Goal: Task Accomplishment & Management: Manage account settings

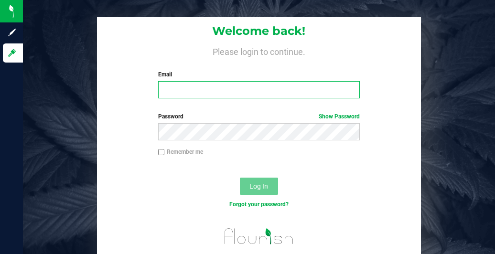
click at [180, 91] on input "Email" at bounding box center [259, 89] width 202 height 17
type input "[EMAIL_ADDRESS][DOMAIN_NAME]"
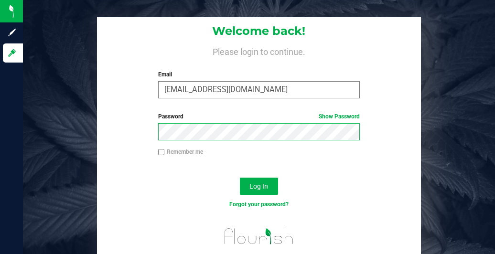
click at [240, 178] on button "Log In" at bounding box center [259, 186] width 38 height 17
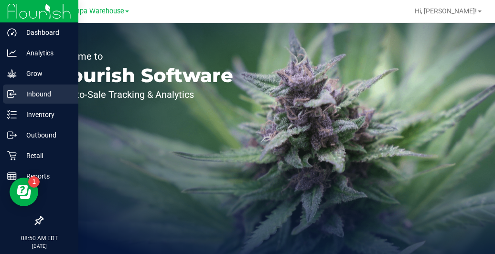
click at [53, 97] on p "Inbound" at bounding box center [45, 93] width 57 height 11
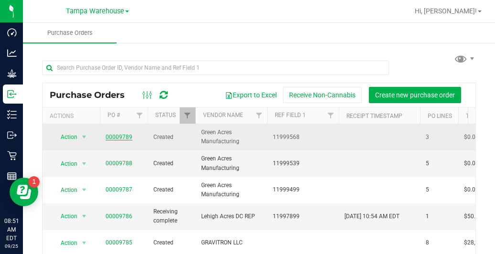
click at [125, 139] on link "00009789" at bounding box center [119, 137] width 27 height 7
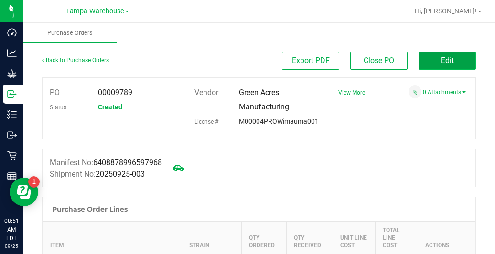
click at [418, 66] on button "Edit" at bounding box center [446, 61] width 57 height 18
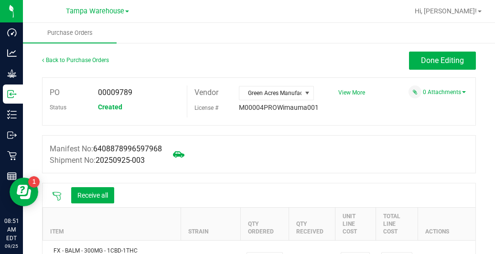
click at [53, 192] on icon at bounding box center [57, 196] width 9 height 9
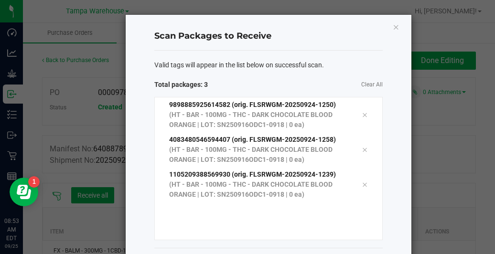
click at [324, 66] on div "Valid tags will appear in the list below on successful scan." at bounding box center [268, 65] width 228 height 10
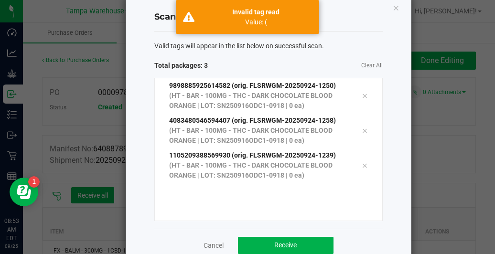
scroll to position [41, 0]
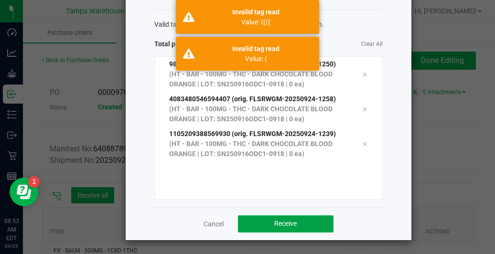
click at [302, 224] on button "Receive" at bounding box center [286, 223] width 96 height 17
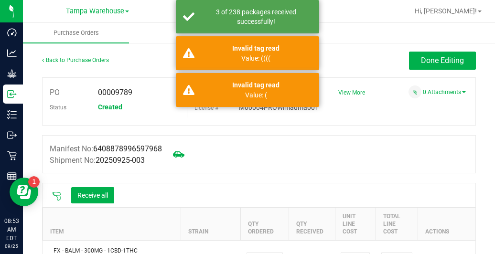
click at [57, 196] on icon at bounding box center [57, 196] width 10 height 10
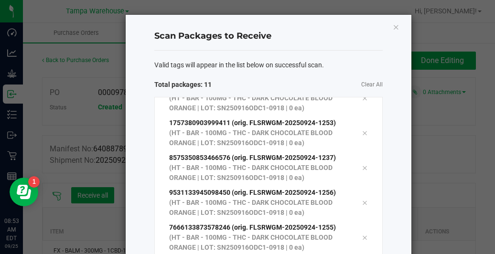
scroll to position [121, 0]
click at [302, 85] on span "Clear All" at bounding box center [325, 85] width 114 height 10
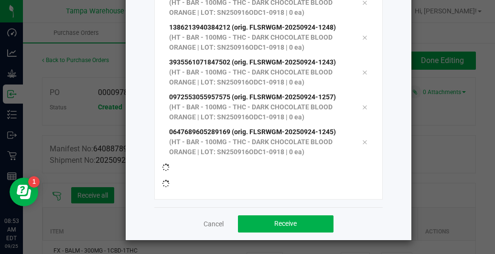
scroll to position [156, 0]
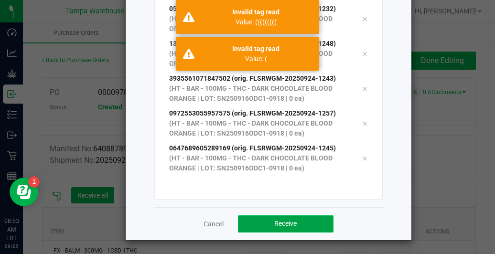
click at [264, 226] on button "Receive" at bounding box center [286, 223] width 96 height 17
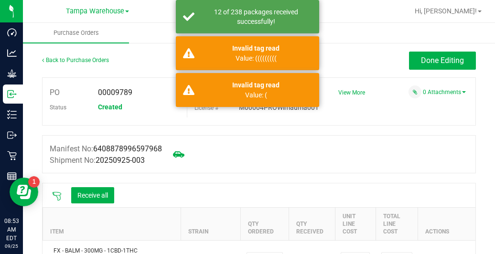
click at [59, 196] on icon at bounding box center [57, 196] width 10 height 10
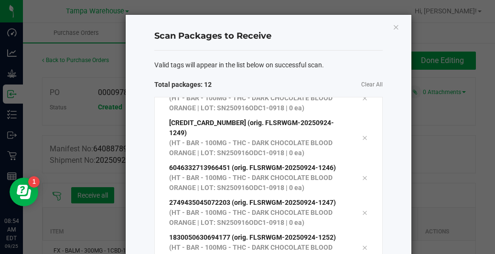
scroll to position [121, 0]
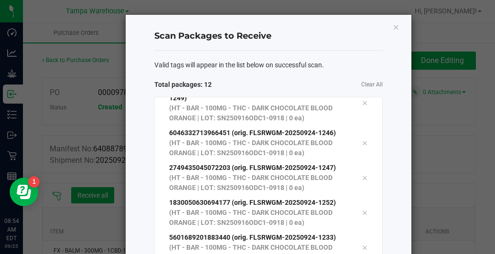
click at [295, 84] on span "Clear All" at bounding box center [325, 85] width 114 height 10
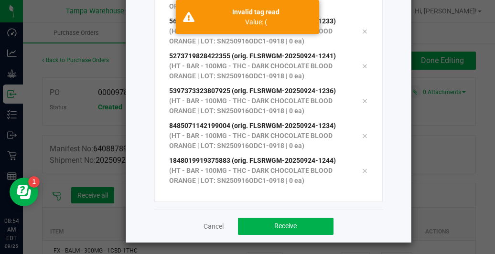
scroll to position [184, 0]
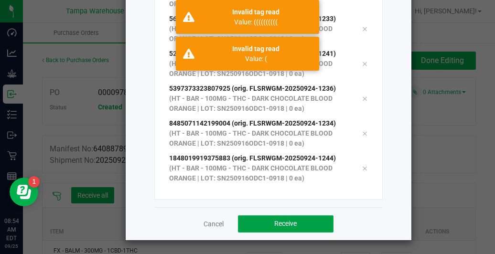
click at [283, 225] on span "Receive" at bounding box center [285, 224] width 22 height 8
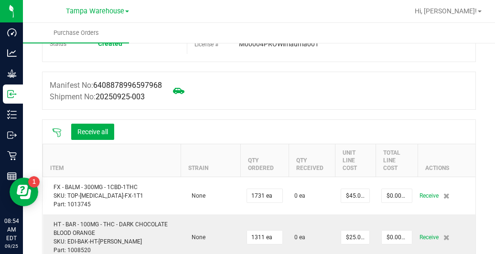
scroll to position [110, 0]
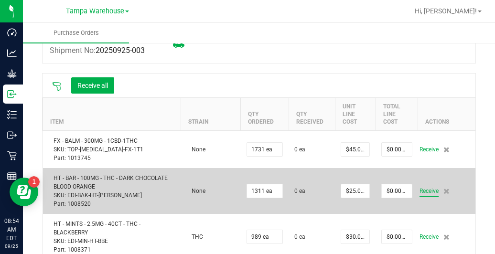
click at [419, 189] on span "Receive" at bounding box center [428, 190] width 19 height 11
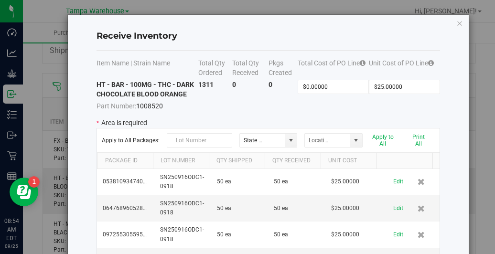
click at [268, 109] on td "0" at bounding box center [282, 95] width 29 height 31
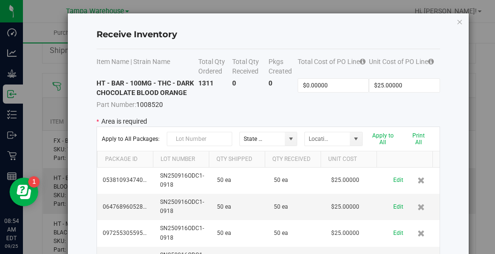
scroll to position [0, 0]
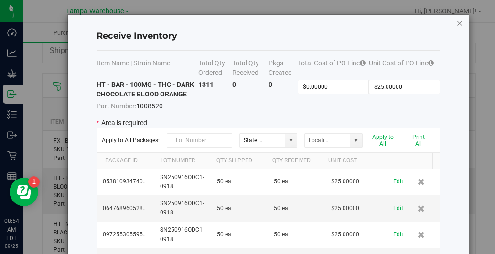
click at [456, 23] on icon "Close modal" at bounding box center [459, 22] width 7 height 11
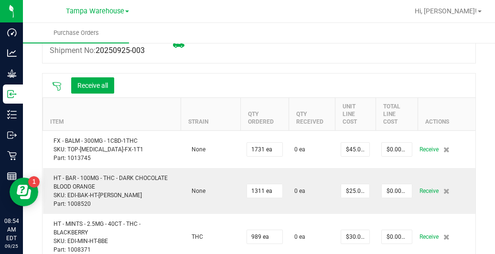
click at [54, 88] on icon at bounding box center [57, 87] width 10 height 10
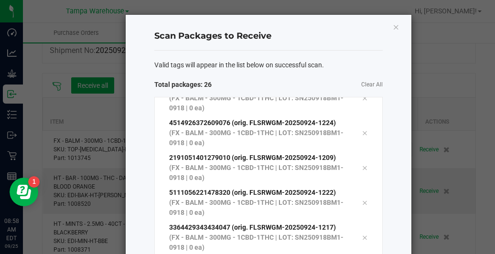
scroll to position [609, 0]
click at [317, 85] on span "Clear All" at bounding box center [325, 85] width 114 height 10
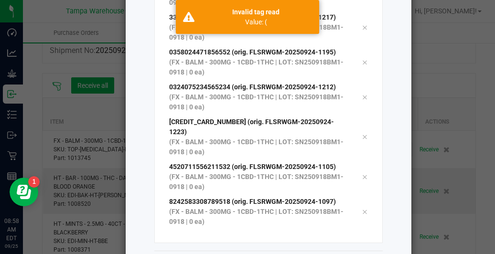
scroll to position [184, 0]
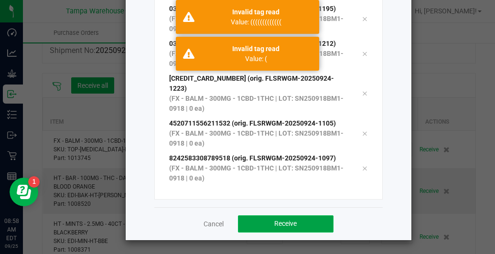
click at [269, 229] on button "Receive" at bounding box center [286, 223] width 96 height 17
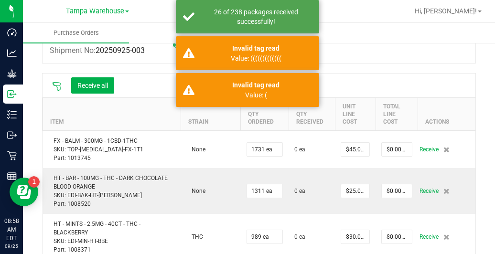
click at [58, 88] on icon at bounding box center [57, 87] width 10 height 10
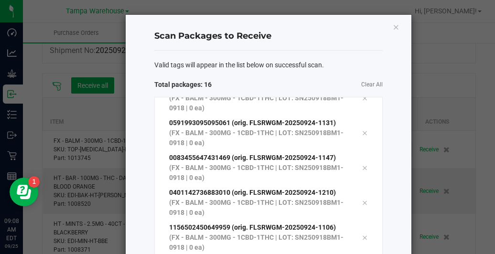
scroll to position [261, 0]
click at [344, 81] on span "Clear All" at bounding box center [325, 85] width 114 height 10
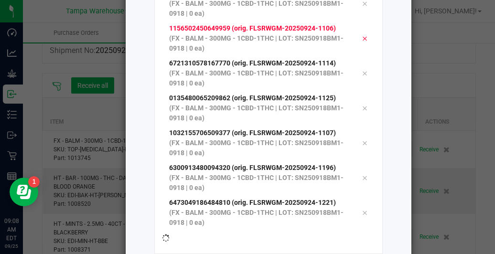
scroll to position [184, 0]
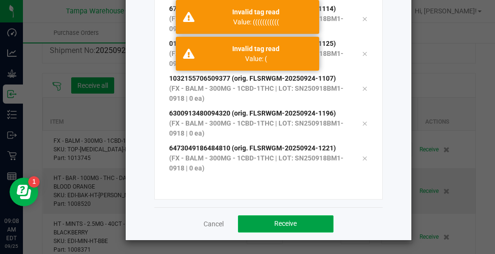
click at [281, 227] on button "Receive" at bounding box center [286, 223] width 96 height 17
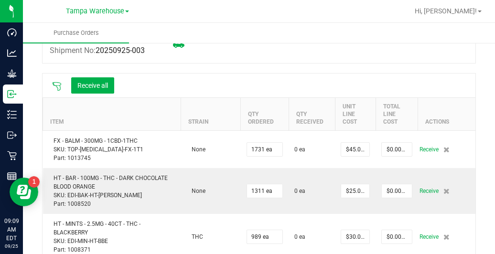
click at [58, 90] on icon at bounding box center [57, 87] width 10 height 10
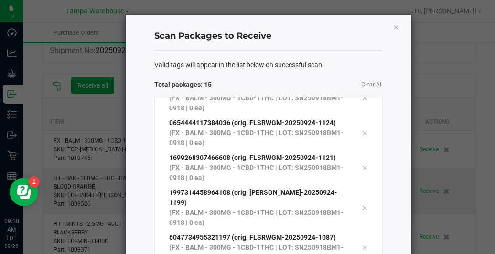
scroll to position [261, 0]
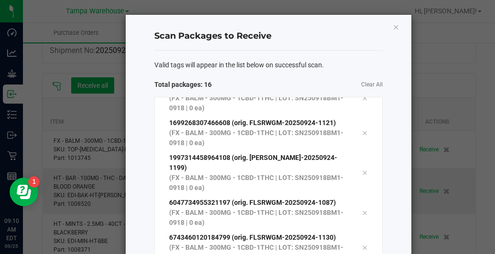
click at [249, 77] on div "Valid tags will appear in the list below on successful scan. Total packages: 16…" at bounding box center [268, 221] width 228 height 340
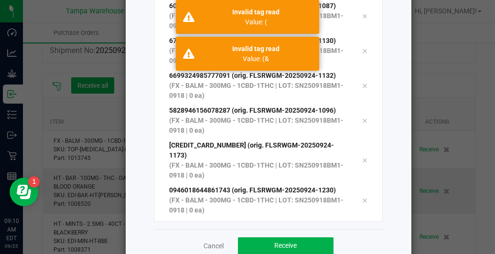
scroll to position [184, 0]
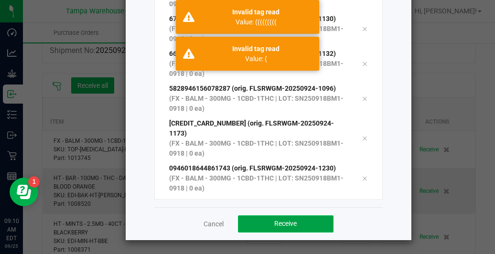
click at [275, 223] on span "Receive" at bounding box center [285, 224] width 22 height 8
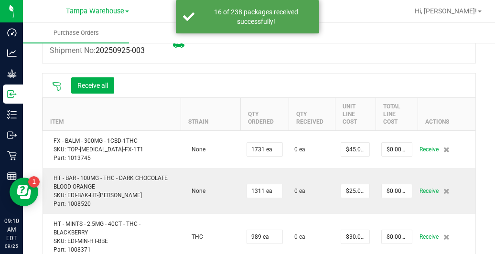
click at [59, 85] on icon at bounding box center [57, 87] width 10 height 10
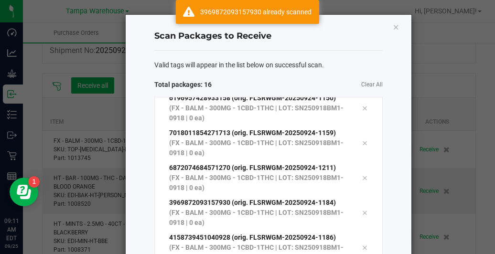
scroll to position [261, 0]
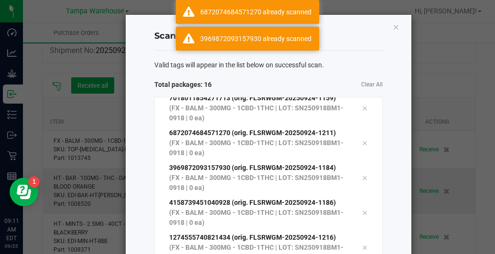
click at [285, 80] on span "Clear All" at bounding box center [325, 85] width 114 height 10
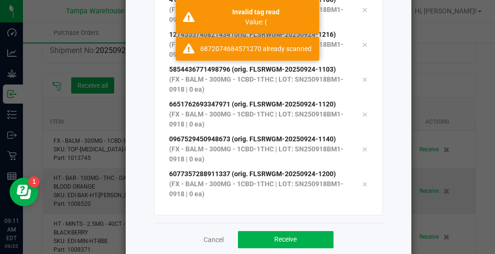
scroll to position [184, 0]
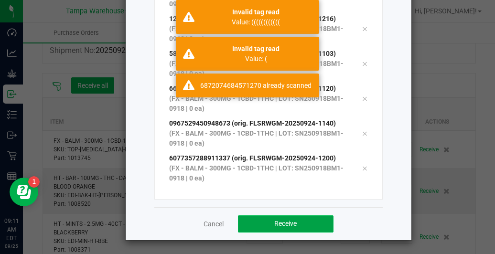
click at [250, 228] on button "Receive" at bounding box center [286, 223] width 96 height 17
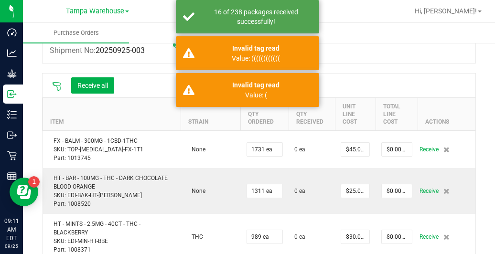
click at [59, 88] on icon at bounding box center [57, 87] width 10 height 10
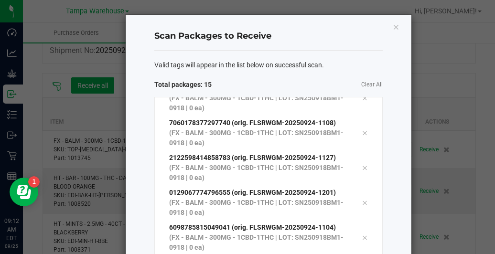
scroll to position [261, 0]
click at [272, 90] on div "Valid tags will appear in the list below on successful scan. Total packages: 16…" at bounding box center [268, 221] width 228 height 340
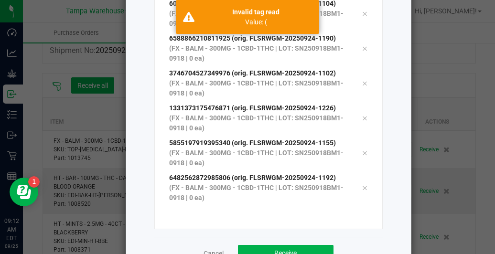
scroll to position [184, 0]
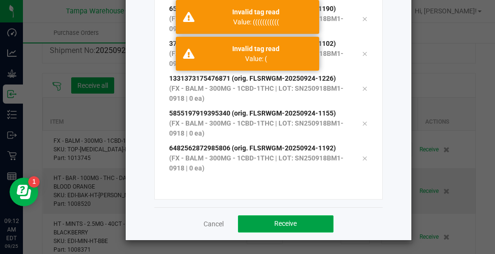
click at [280, 225] on span "Receive" at bounding box center [285, 224] width 22 height 8
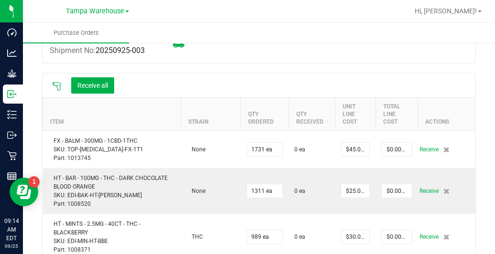
click at [53, 87] on icon at bounding box center [57, 87] width 10 height 10
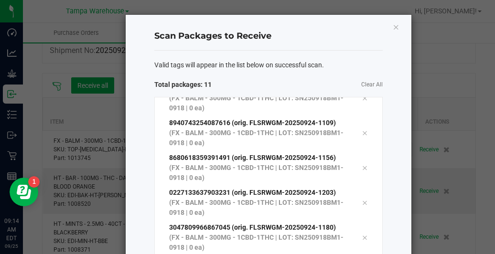
scroll to position [121, 0]
click at [350, 74] on div "Valid tags will appear in the list below on successful scan. Total packages: 12…" at bounding box center [268, 221] width 228 height 340
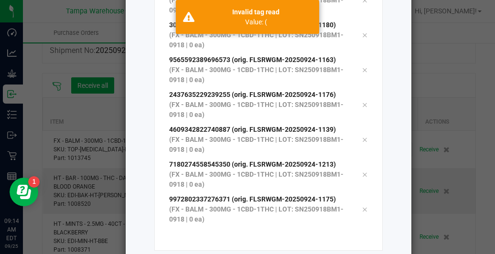
scroll to position [153, 0]
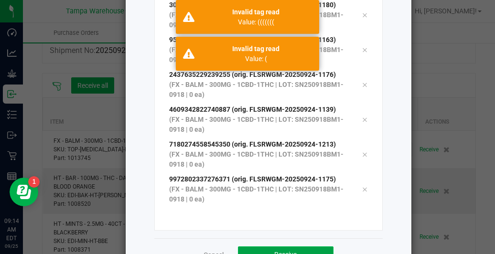
click at [283, 249] on button "Receive" at bounding box center [286, 254] width 96 height 17
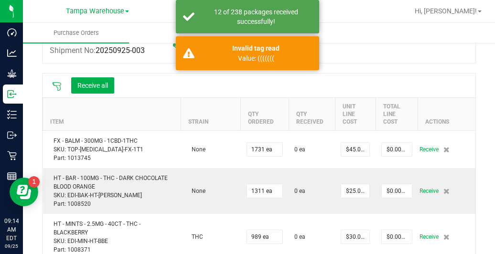
click at [57, 86] on icon at bounding box center [57, 87] width 10 height 10
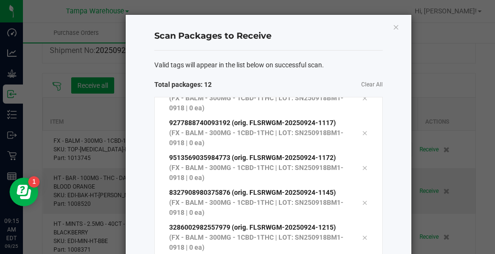
scroll to position [121, 0]
click at [300, 37] on h4 "Scan Packages to Receive" at bounding box center [268, 36] width 228 height 12
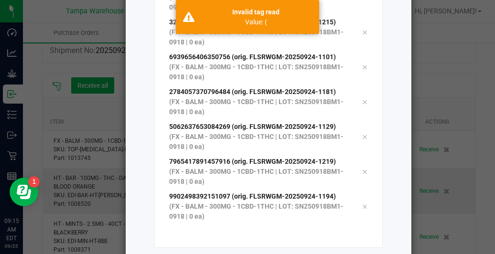
scroll to position [184, 0]
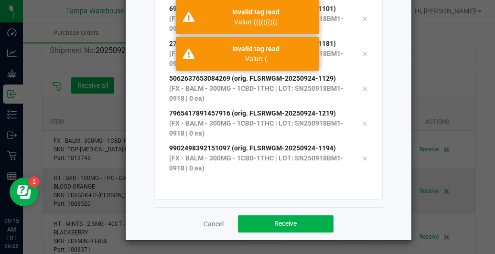
click at [292, 244] on ngb-modal-window "Scan Packages to Receive Valid tags will appear in the list below on successful…" at bounding box center [251, 127] width 502 height 254
click at [294, 221] on button "Receive" at bounding box center [286, 223] width 96 height 17
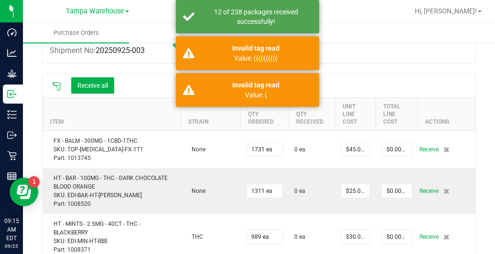
click at [58, 89] on icon at bounding box center [57, 87] width 10 height 10
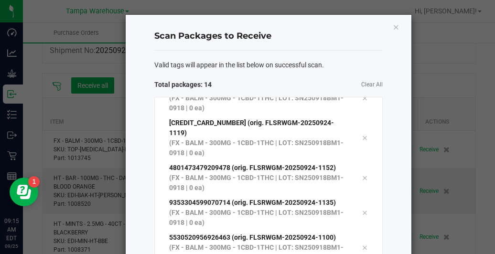
scroll to position [226, 0]
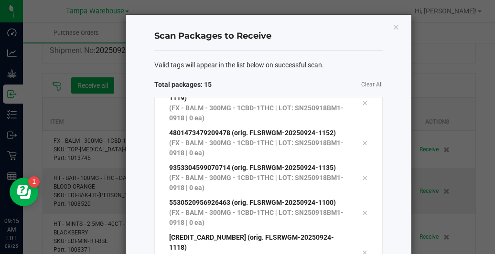
click at [323, 76] on div "Valid tags will appear in the list below on successful scan. Total packages: 15…" at bounding box center [268, 221] width 228 height 340
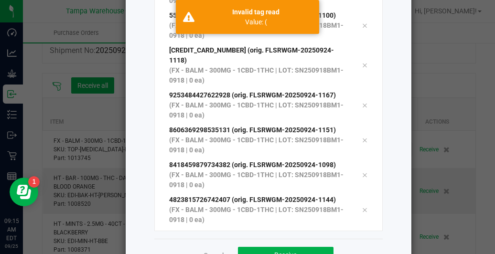
scroll to position [184, 0]
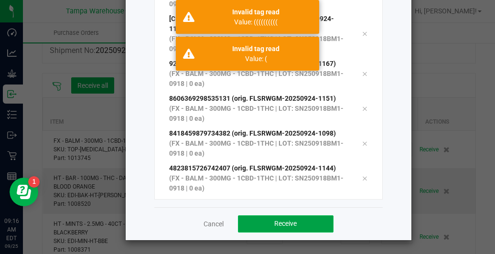
click at [293, 222] on button "Receive" at bounding box center [286, 223] width 96 height 17
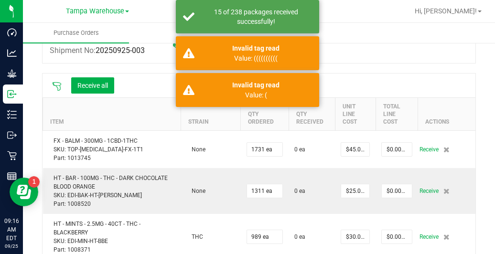
click at [56, 87] on icon at bounding box center [57, 87] width 10 height 10
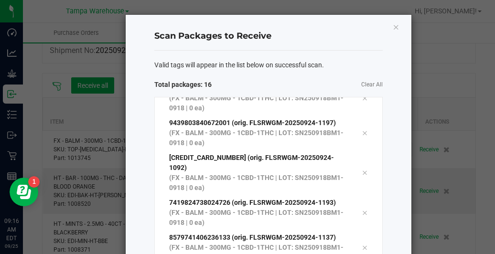
scroll to position [261, 0]
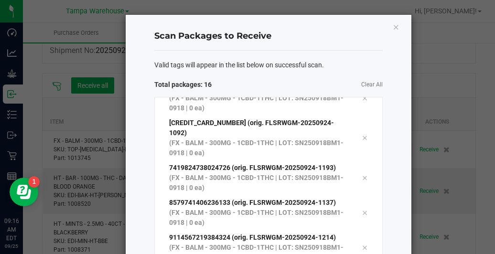
click at [292, 82] on span "Clear All" at bounding box center [325, 85] width 114 height 10
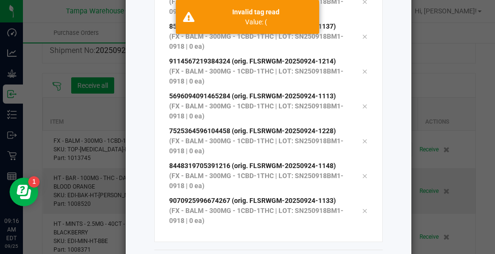
scroll to position [184, 0]
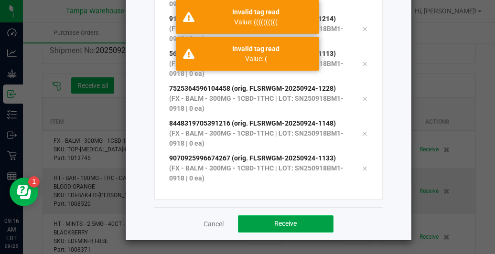
click at [278, 229] on button "Receive" at bounding box center [286, 223] width 96 height 17
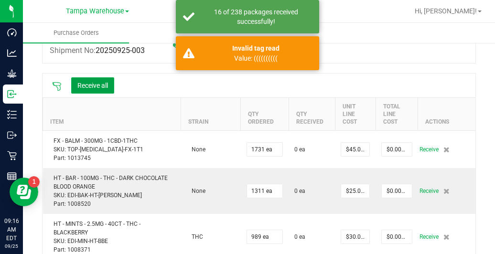
click at [100, 85] on button "Receive all" at bounding box center [92, 85] width 43 height 16
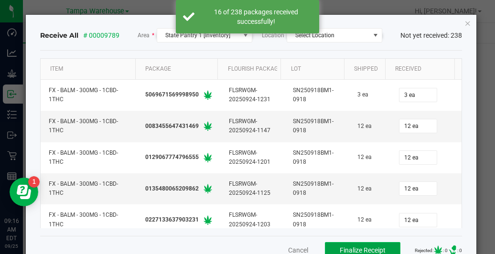
click at [340, 249] on span "Finalize Receipt" at bounding box center [363, 250] width 46 height 8
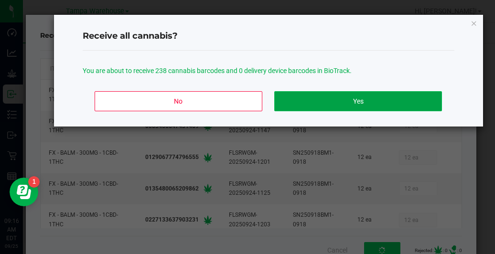
click at [348, 98] on button "Yes" at bounding box center [357, 101] width 167 height 20
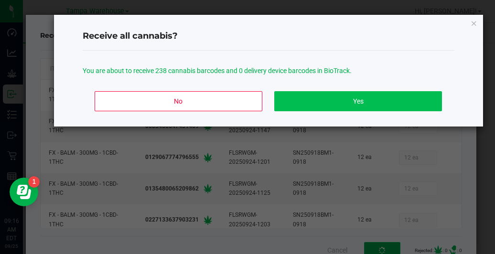
scroll to position [3, 0]
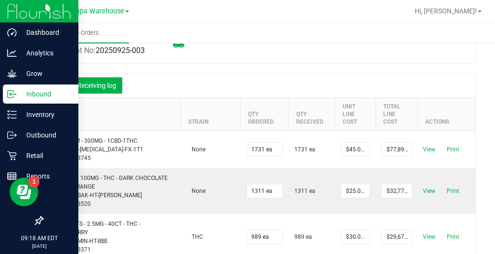
click at [38, 102] on div "Inbound" at bounding box center [40, 94] width 75 height 19
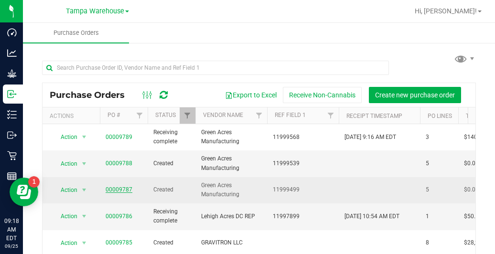
click at [125, 189] on link "00009787" at bounding box center [119, 189] width 27 height 7
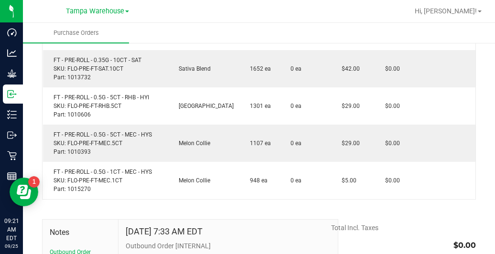
scroll to position [235, 0]
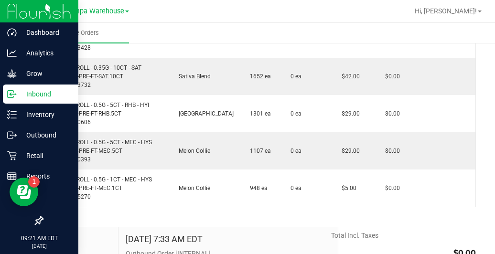
click at [34, 98] on p "Inbound" at bounding box center [45, 93] width 57 height 11
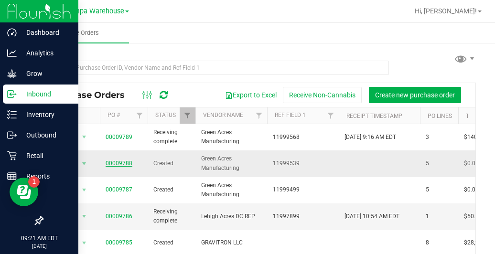
click at [128, 164] on link "00009788" at bounding box center [119, 163] width 27 height 7
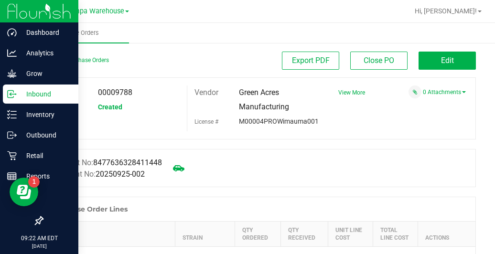
click at [466, 71] on div "Back to Purchase Orders Export PDF Close PO Edit" at bounding box center [259, 65] width 434 height 26
click at [441, 56] on span "Edit" at bounding box center [447, 60] width 13 height 9
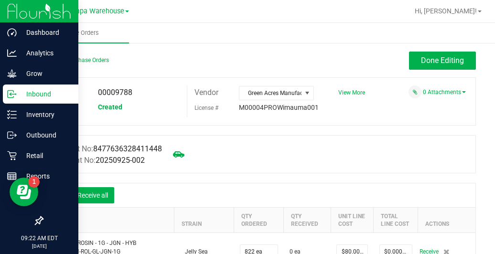
click at [54, 193] on icon at bounding box center [57, 196] width 10 height 10
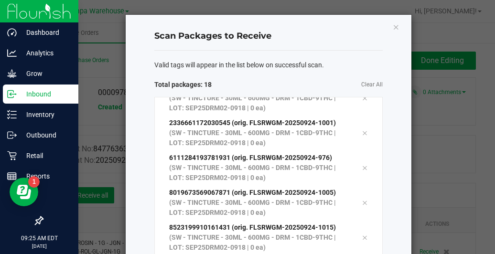
scroll to position [330, 0]
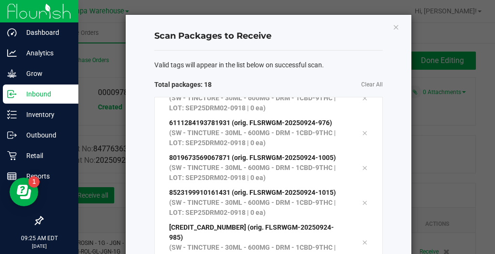
click at [329, 77] on div "Valid tags will appear in the list below on successful scan. Total packages: 18…" at bounding box center [268, 221] width 228 height 340
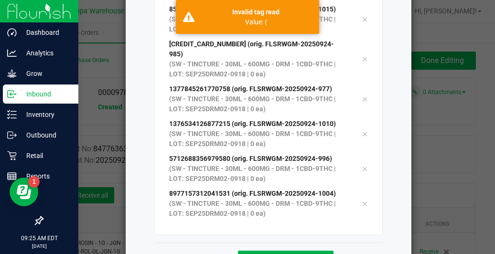
scroll to position [184, 0]
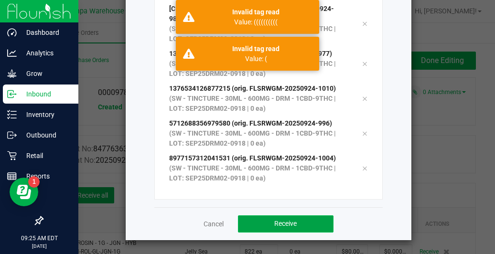
click at [308, 216] on button "Receive" at bounding box center [286, 223] width 96 height 17
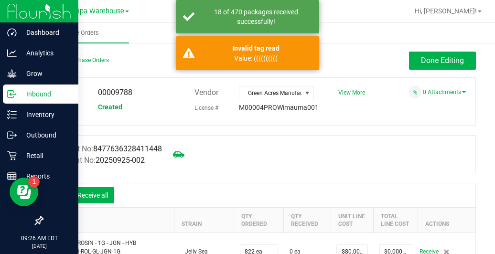
click at [57, 197] on icon at bounding box center [57, 196] width 10 height 10
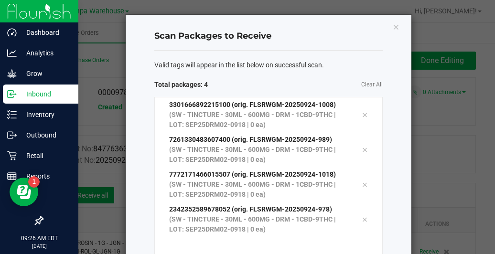
click at [284, 78] on div "Valid tags will appear in the list below on successful scan. Total packages: 4 …" at bounding box center [268, 160] width 228 height 218
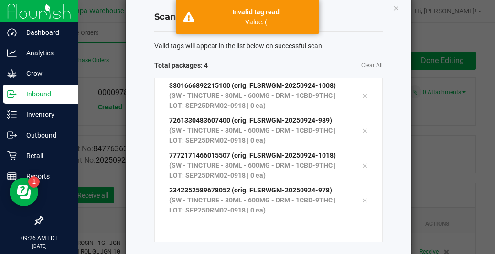
scroll to position [57, 0]
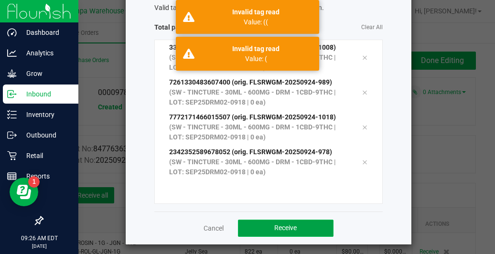
click at [274, 230] on span "Receive" at bounding box center [285, 228] width 22 height 8
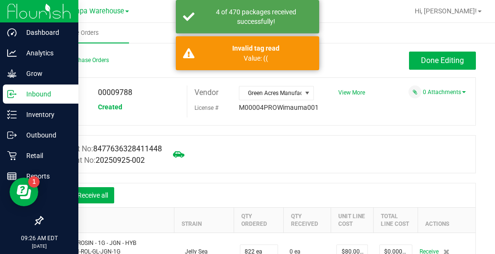
click at [58, 196] on icon at bounding box center [57, 196] width 10 height 10
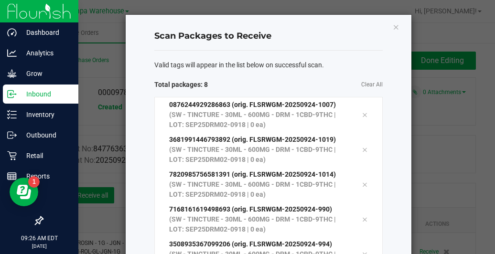
scroll to position [17, 0]
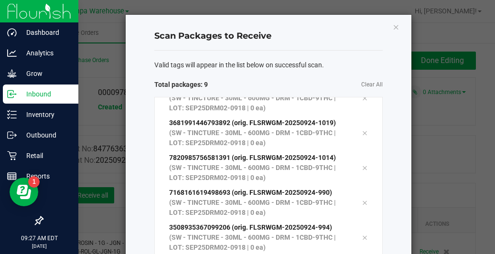
click at [341, 50] on div "Scan Packages to Receive" at bounding box center [268, 36] width 228 height 28
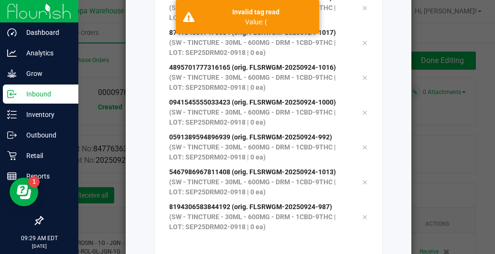
scroll to position [153, 0]
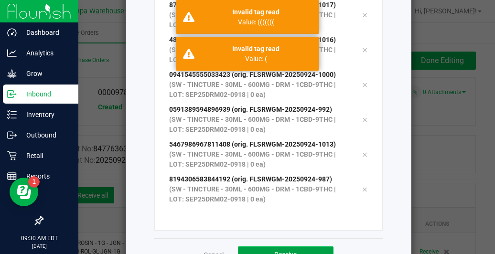
click at [295, 252] on button "Receive" at bounding box center [286, 254] width 96 height 17
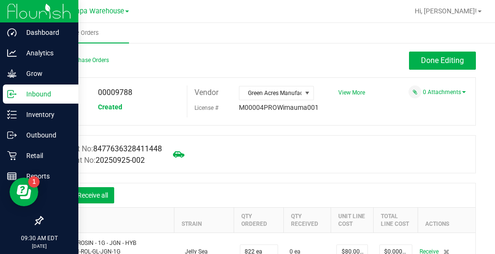
click at [56, 192] on icon at bounding box center [57, 196] width 10 height 10
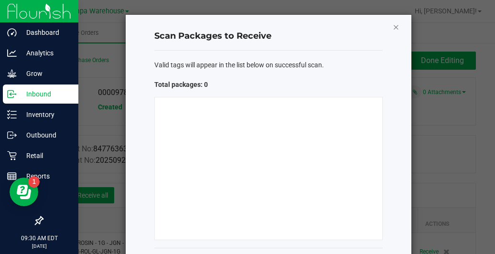
click at [393, 27] on icon "Close" at bounding box center [396, 26] width 7 height 11
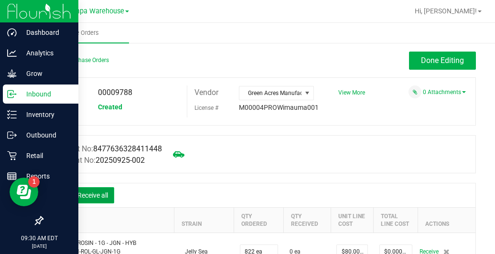
click at [96, 190] on button "Receive all" at bounding box center [92, 195] width 43 height 16
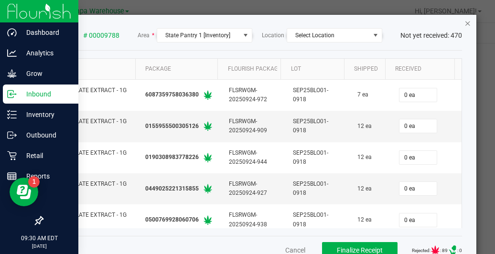
click at [464, 21] on icon "Close" at bounding box center [467, 22] width 7 height 11
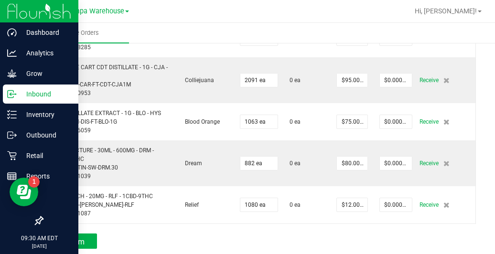
scroll to position [212, 0]
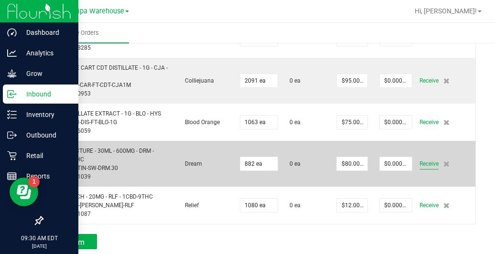
click at [420, 165] on span "Receive" at bounding box center [428, 163] width 19 height 11
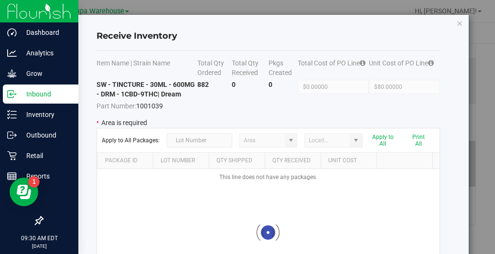
type input "State Pantry 1"
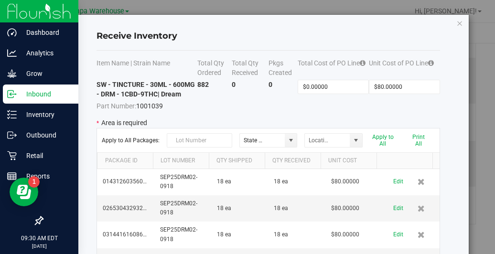
click at [277, 127] on p "* Area is required" at bounding box center [267, 123] width 343 height 10
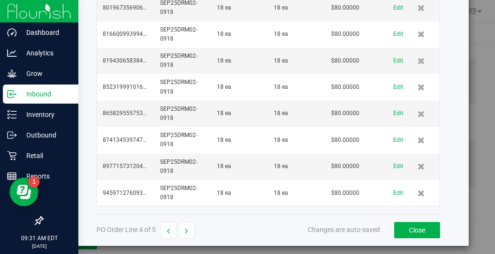
scroll to position [1265, 0]
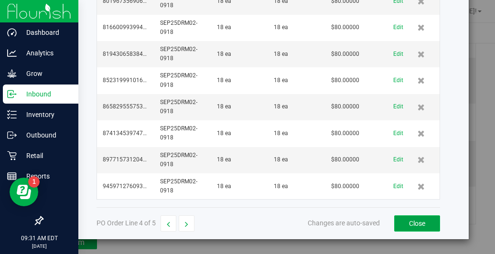
click at [402, 225] on button "Close" at bounding box center [417, 223] width 46 height 16
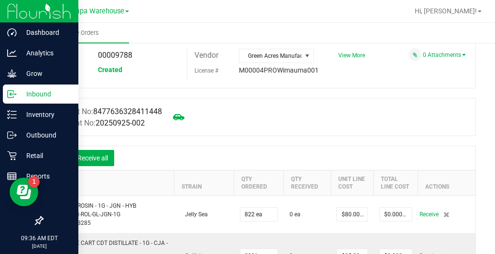
scroll to position [41, 0]
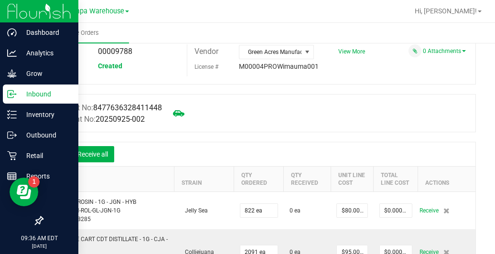
click at [59, 153] on icon at bounding box center [57, 155] width 10 height 10
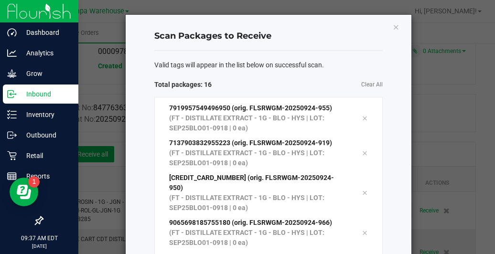
scroll to position [296, 0]
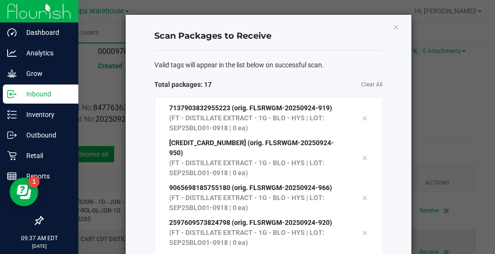
click at [325, 77] on div "Valid tags will appear in the list below on successful scan. Total packages: 17…" at bounding box center [268, 221] width 228 height 340
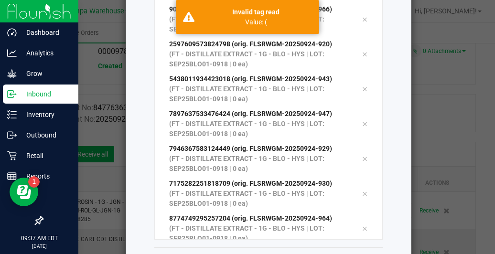
scroll to position [172, 0]
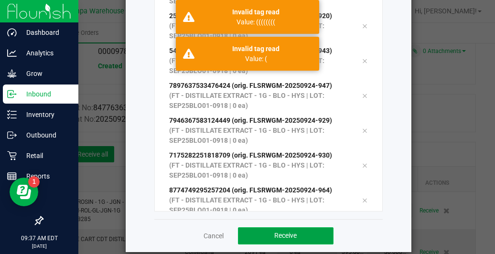
click at [296, 230] on button "Receive" at bounding box center [286, 235] width 96 height 17
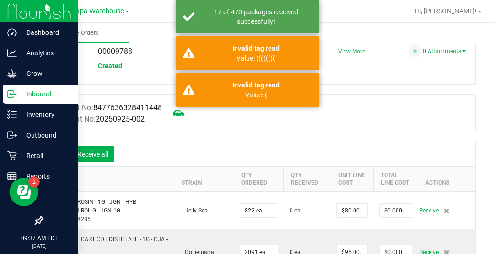
click at [59, 155] on icon at bounding box center [57, 155] width 10 height 10
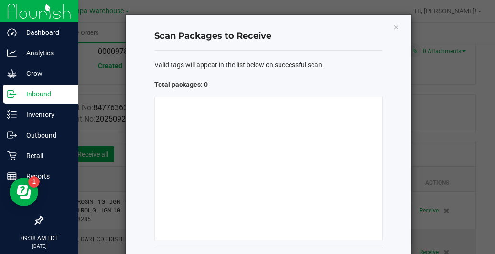
click at [348, 82] on div "Total packages: 0" at bounding box center [268, 85] width 228 height 10
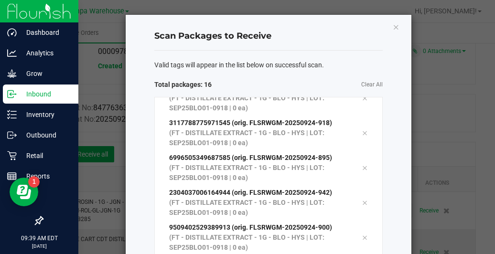
scroll to position [296, 0]
click at [324, 70] on div "Valid tags will appear in the list below on successful scan. Total packages: 17…" at bounding box center [268, 221] width 228 height 340
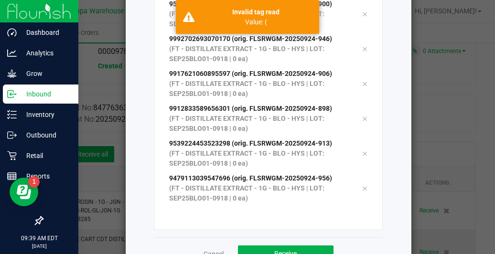
scroll to position [184, 0]
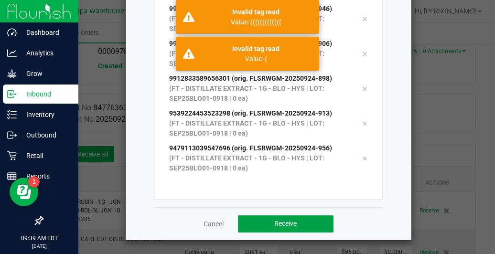
click at [303, 223] on button "Receive" at bounding box center [286, 223] width 96 height 17
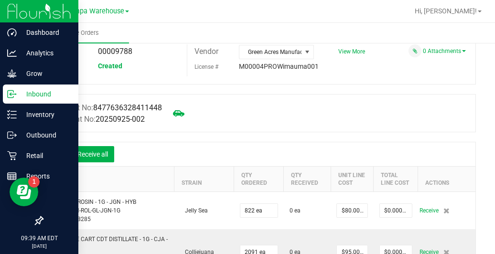
click at [61, 155] on icon at bounding box center [57, 155] width 10 height 10
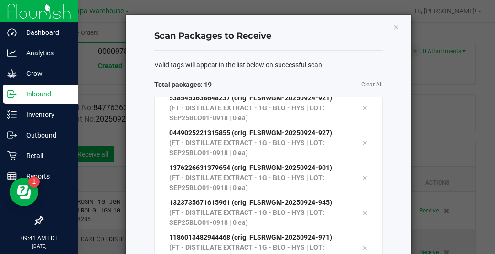
scroll to position [365, 0]
click at [308, 90] on div "Valid tags will appear in the list below on successful scan. Total packages: 19…" at bounding box center [268, 221] width 228 height 340
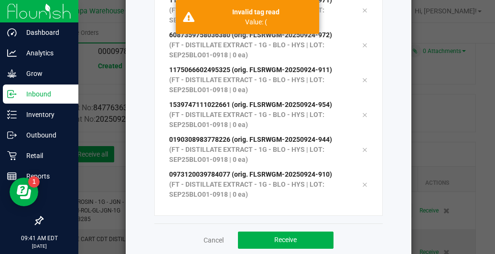
scroll to position [184, 0]
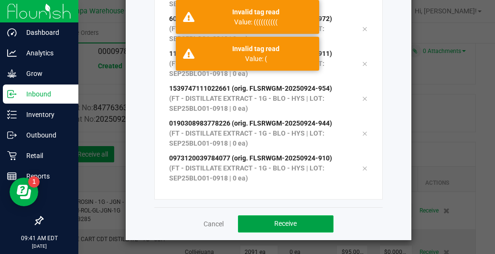
click at [298, 220] on button "Receive" at bounding box center [286, 223] width 96 height 17
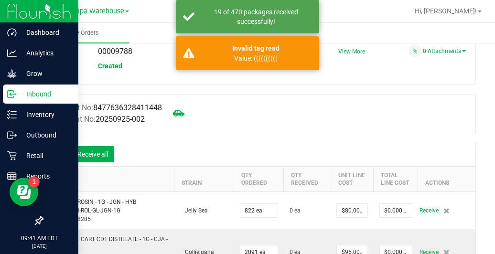
click at [57, 155] on icon at bounding box center [57, 155] width 10 height 10
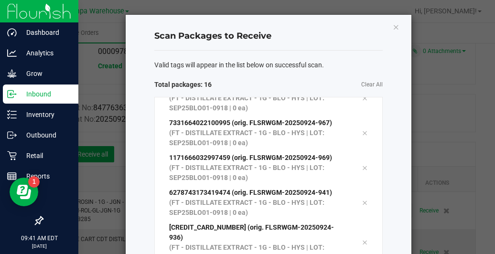
scroll to position [296, 0]
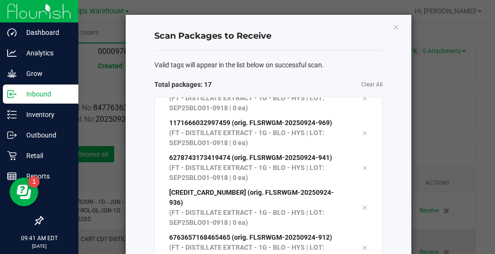
click at [313, 72] on div "Valid tags will appear in the list below on successful scan. Total packages: 17…" at bounding box center [268, 221] width 228 height 340
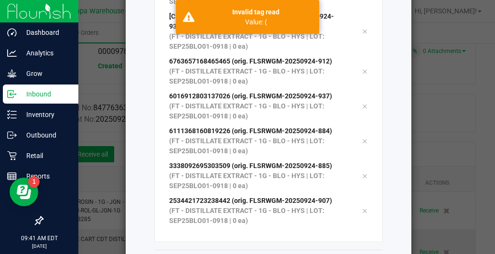
scroll to position [184, 0]
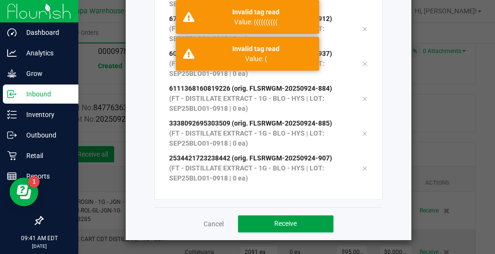
click at [291, 221] on span "Receive" at bounding box center [285, 224] width 22 height 8
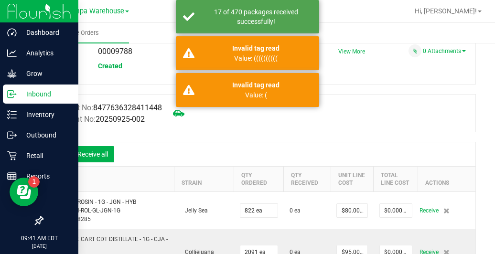
click at [58, 154] on icon at bounding box center [57, 155] width 10 height 10
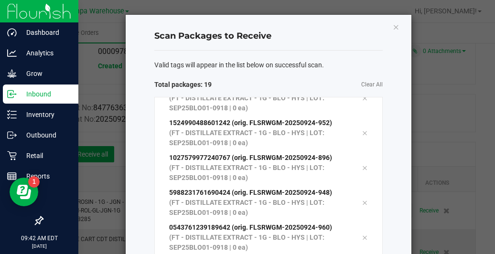
scroll to position [365, 0]
click at [308, 84] on span "Clear All" at bounding box center [325, 85] width 114 height 10
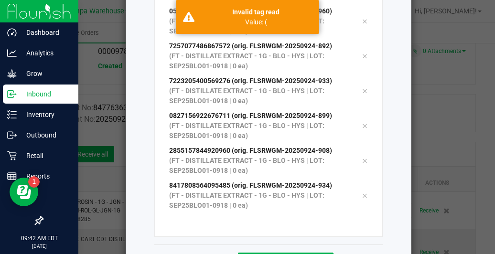
scroll to position [184, 0]
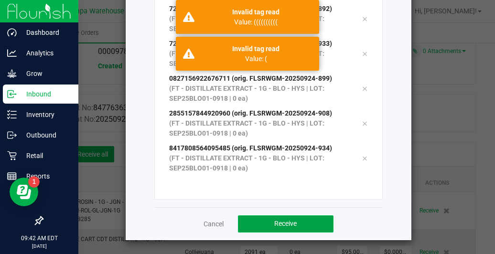
click at [296, 223] on button "Receive" at bounding box center [286, 223] width 96 height 17
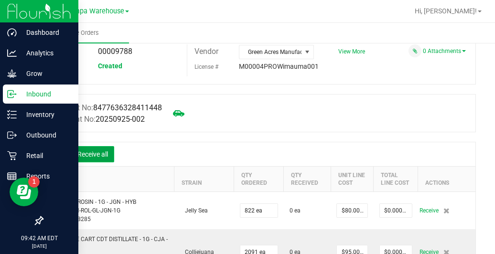
click at [101, 155] on button "Receive all" at bounding box center [92, 154] width 43 height 16
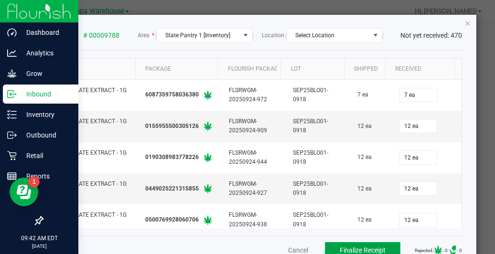
click at [325, 249] on button "Finalize Receipt" at bounding box center [362, 250] width 75 height 16
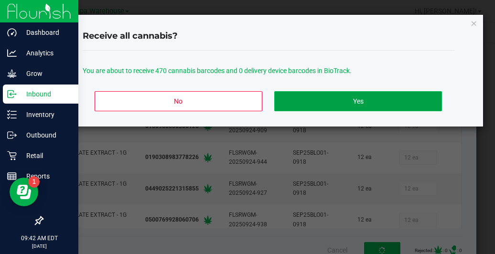
click at [351, 98] on button "Yes" at bounding box center [357, 101] width 167 height 20
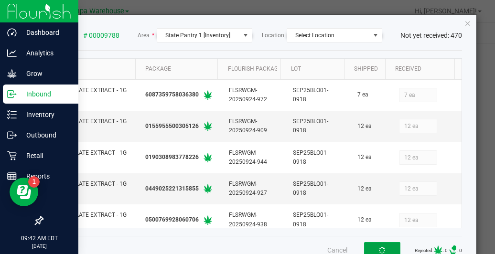
scroll to position [3, 0]
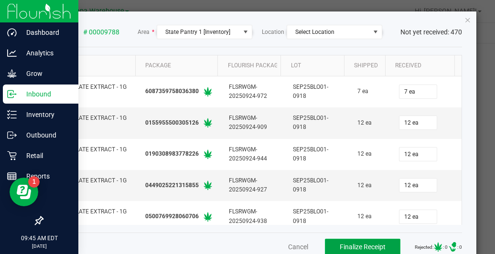
click at [348, 239] on button "Finalize Receipt" at bounding box center [362, 247] width 75 height 16
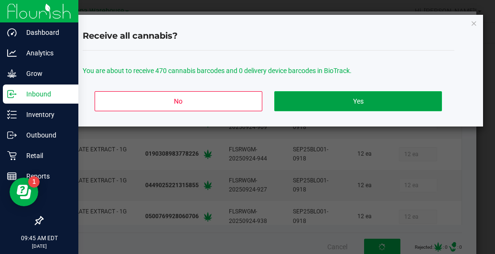
click at [326, 102] on button "Yes" at bounding box center [357, 101] width 167 height 20
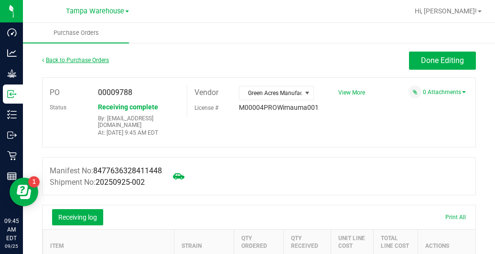
click at [83, 62] on link "Back to Purchase Orders" at bounding box center [75, 60] width 67 height 7
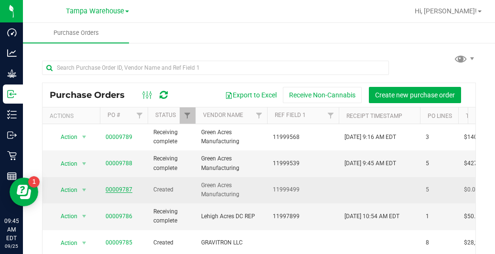
click at [119, 188] on link "00009787" at bounding box center [119, 189] width 27 height 7
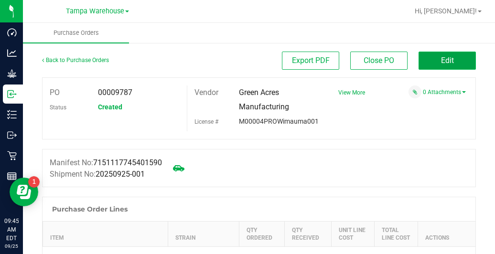
click at [423, 64] on button "Edit" at bounding box center [446, 61] width 57 height 18
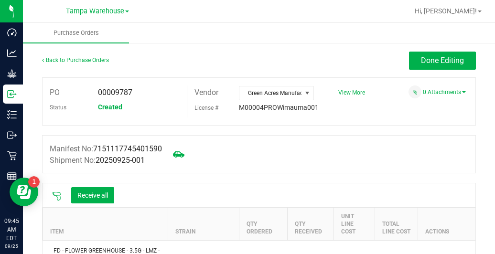
click at [56, 199] on icon at bounding box center [57, 196] width 10 height 10
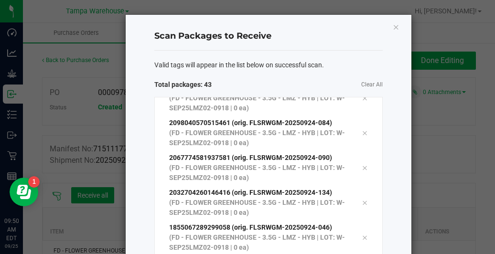
scroll to position [1237, 0]
click at [350, 68] on div "Valid tags will appear in the list below on successful scan." at bounding box center [268, 65] width 228 height 10
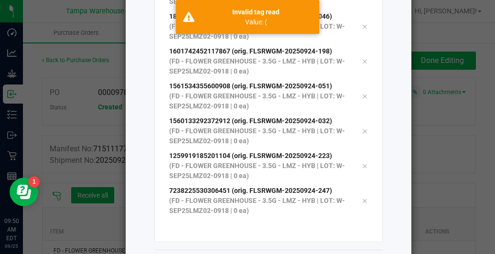
scroll to position [184, 0]
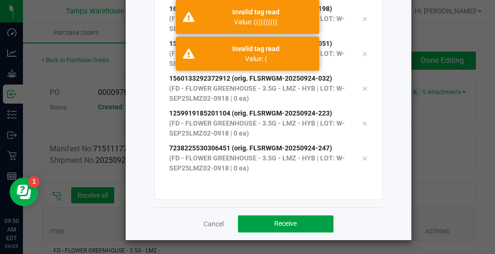
click at [278, 220] on span "Receive" at bounding box center [285, 224] width 22 height 8
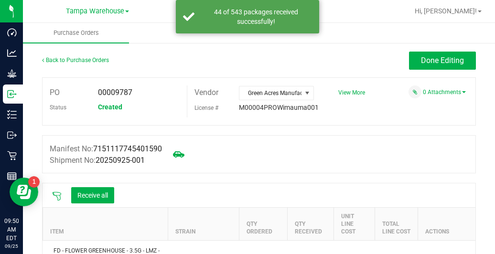
click at [56, 195] on icon at bounding box center [57, 196] width 10 height 10
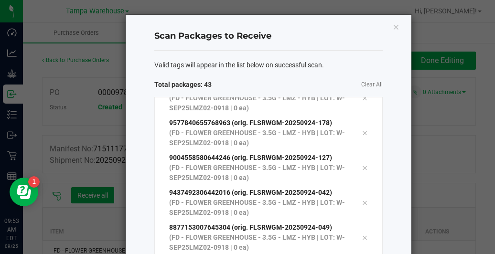
scroll to position [1237, 0]
click at [351, 54] on div "Valid tags will appear in the list below on successful scan. Total packages: 44…" at bounding box center [268, 221] width 228 height 340
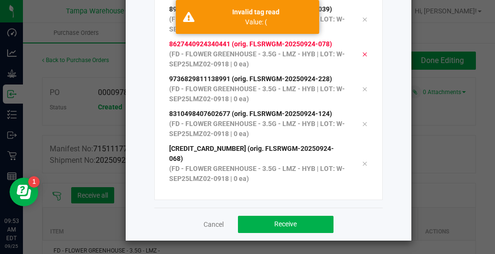
scroll to position [184, 0]
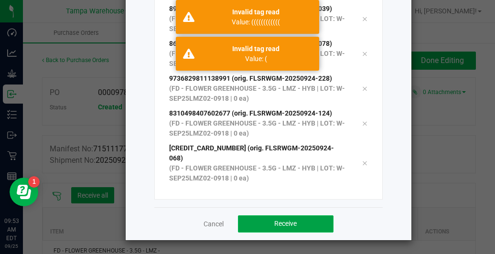
click at [292, 225] on span "Receive" at bounding box center [285, 224] width 22 height 8
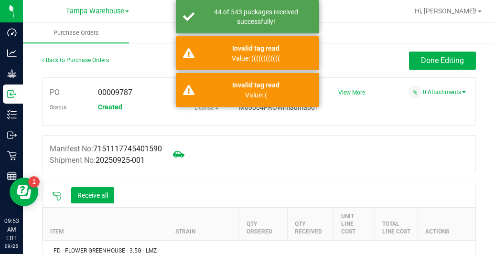
click at [58, 195] on icon at bounding box center [57, 196] width 9 height 9
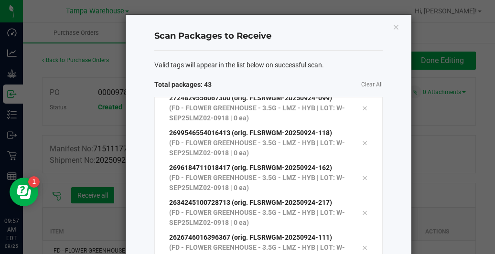
scroll to position [1237, 0]
click at [311, 49] on div "Scan Packages to Receive" at bounding box center [268, 36] width 228 height 28
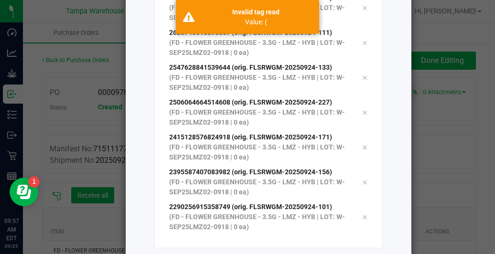
scroll to position [184, 0]
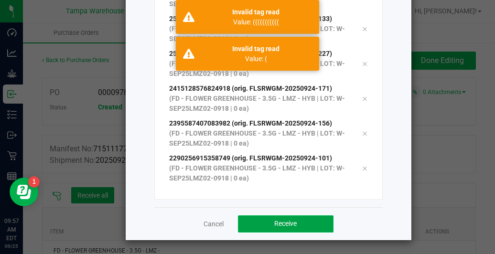
click at [292, 220] on span "Receive" at bounding box center [285, 224] width 22 height 8
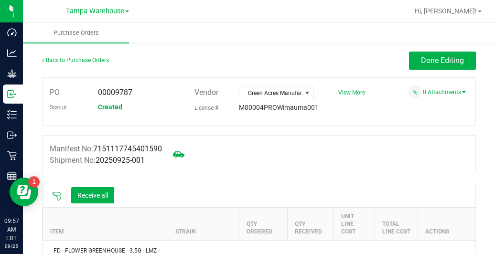
click at [56, 196] on icon at bounding box center [57, 196] width 10 height 10
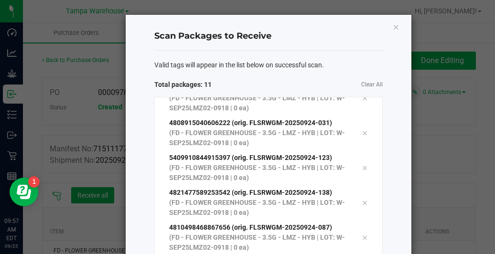
scroll to position [86, 0]
click at [340, 54] on div "Valid tags will appear in the list below on successful scan. Total packages: 11…" at bounding box center [268, 221] width 228 height 340
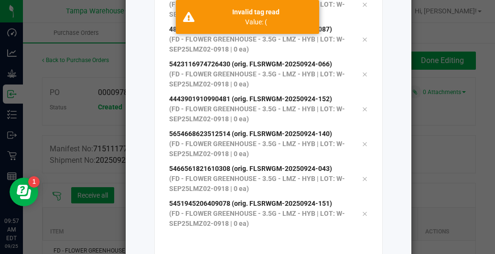
scroll to position [184, 0]
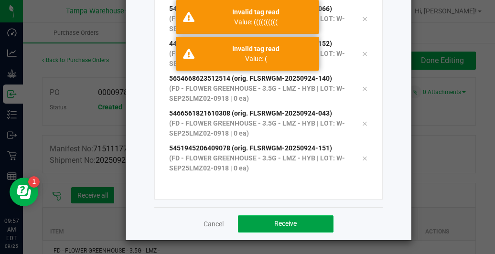
click at [295, 227] on button "Receive" at bounding box center [286, 223] width 96 height 17
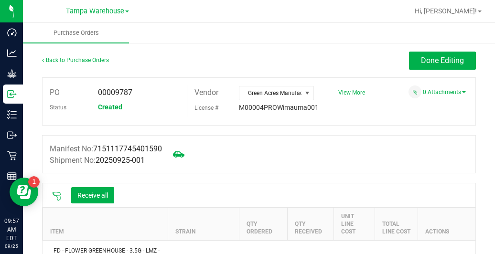
click at [60, 199] on icon at bounding box center [57, 196] width 10 height 10
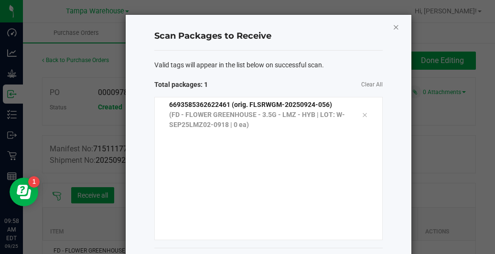
click at [393, 26] on icon "Close" at bounding box center [396, 26] width 7 height 11
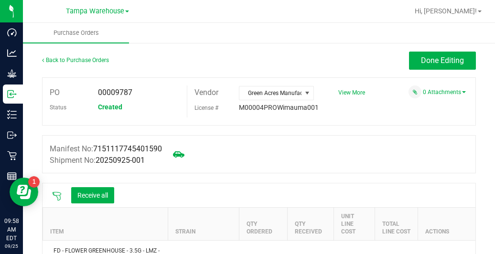
click at [56, 199] on icon at bounding box center [57, 196] width 10 height 10
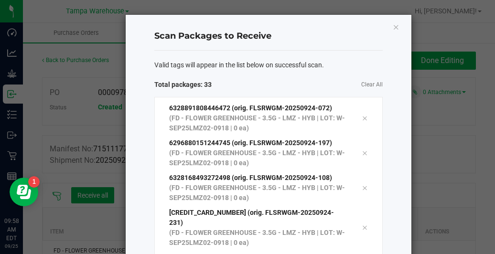
scroll to position [853, 0]
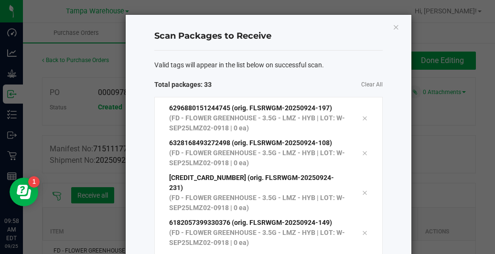
click at [338, 88] on span "Clear All" at bounding box center [325, 85] width 114 height 10
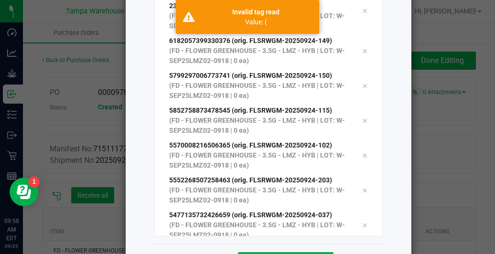
scroll to position [184, 0]
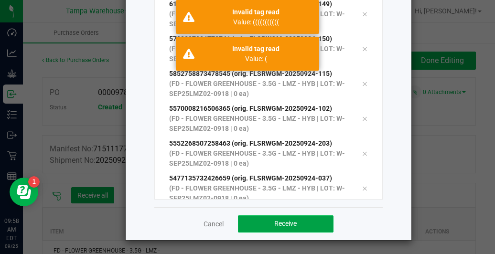
click at [283, 223] on span "Receive" at bounding box center [285, 224] width 22 height 8
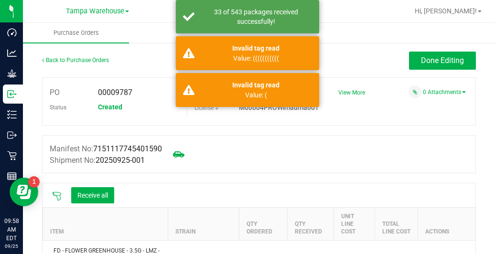
click at [57, 196] on icon at bounding box center [57, 196] width 10 height 10
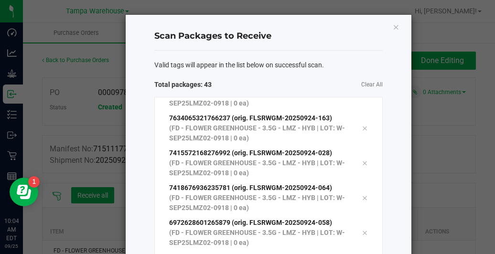
scroll to position [1237, 0]
click at [341, 47] on div "Scan Packages to Receive" at bounding box center [268, 36] width 228 height 28
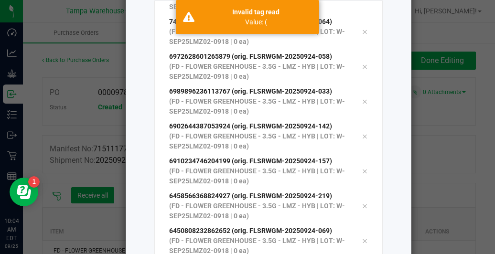
scroll to position [184, 0]
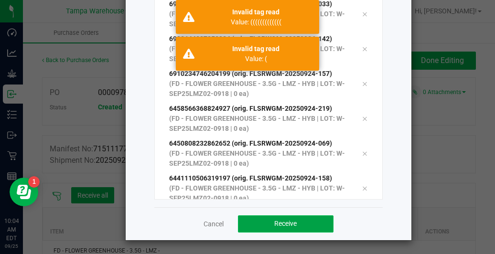
click at [280, 230] on button "Receive" at bounding box center [286, 223] width 96 height 17
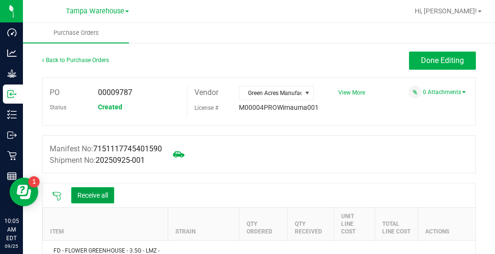
click at [96, 199] on button "Receive all" at bounding box center [92, 195] width 43 height 16
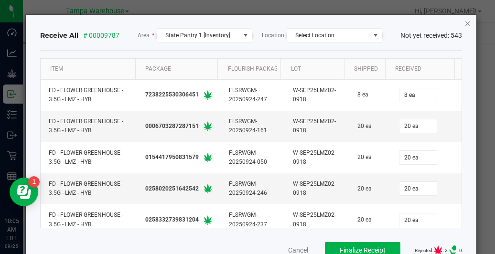
click at [464, 23] on icon "Close" at bounding box center [467, 22] width 7 height 11
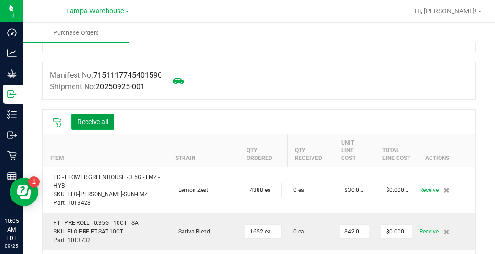
scroll to position [65, 0]
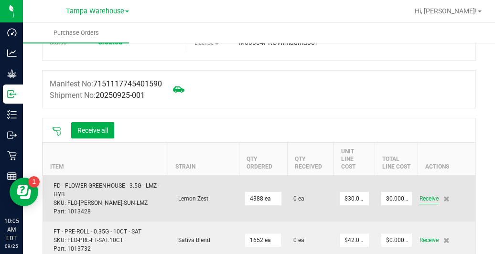
click at [421, 193] on span "Receive" at bounding box center [428, 198] width 19 height 11
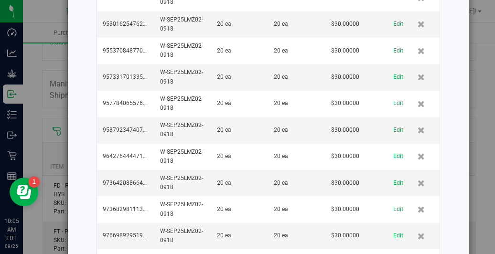
scroll to position [5752, 0]
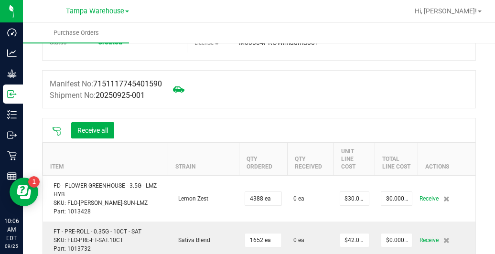
click at [326, 124] on div "Receive all" at bounding box center [258, 130] width 433 height 24
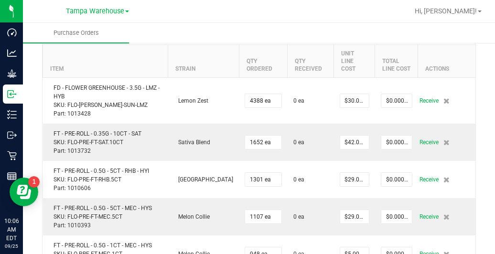
scroll to position [160, 0]
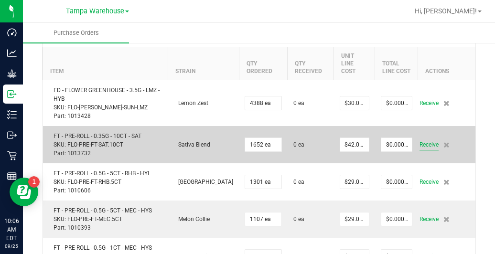
click at [419, 139] on span "Receive" at bounding box center [428, 144] width 19 height 11
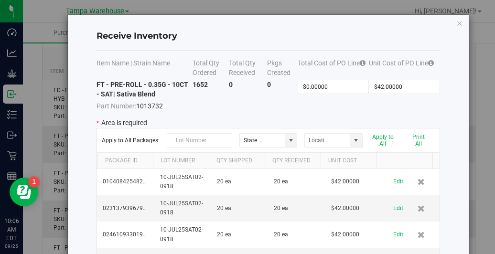
click at [269, 109] on td "0" at bounding box center [282, 95] width 31 height 31
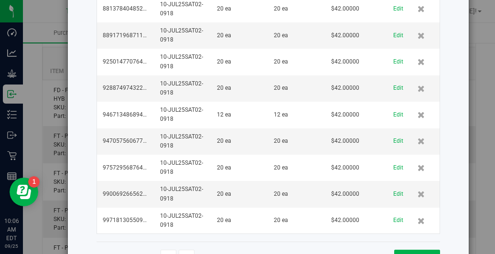
scroll to position [2139, 0]
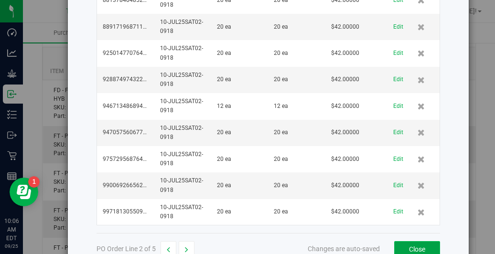
click at [403, 241] on button "Close" at bounding box center [417, 249] width 46 height 16
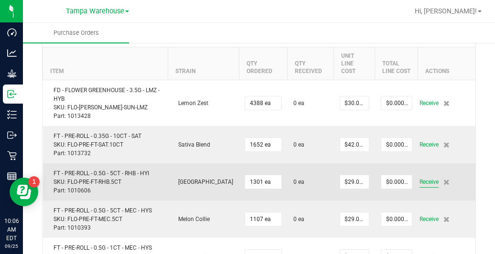
click at [419, 177] on span "Receive" at bounding box center [428, 181] width 19 height 11
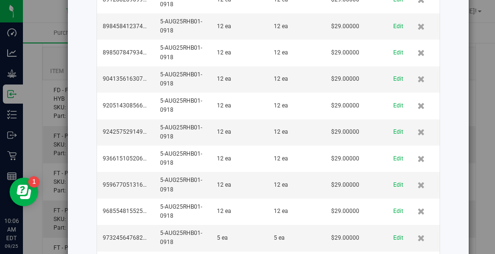
scroll to position [2834, 0]
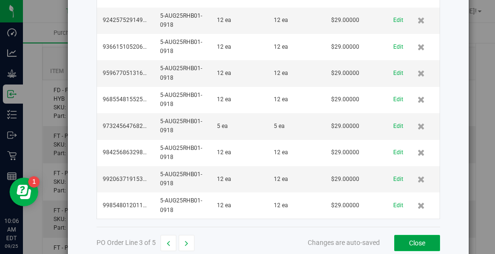
click at [423, 235] on button "Close" at bounding box center [417, 243] width 46 height 16
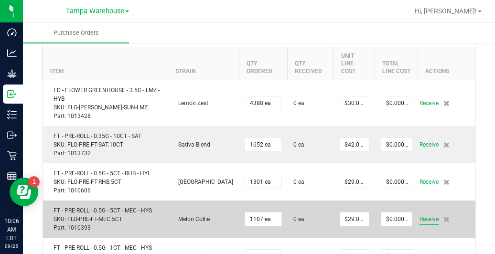
click at [423, 213] on span "Receive" at bounding box center [428, 218] width 19 height 11
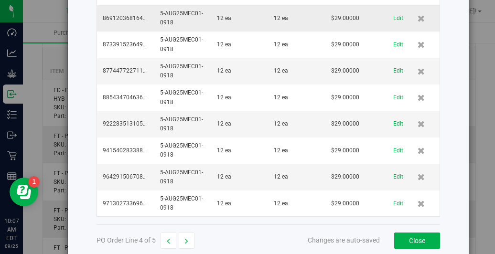
scroll to position [2413, 0]
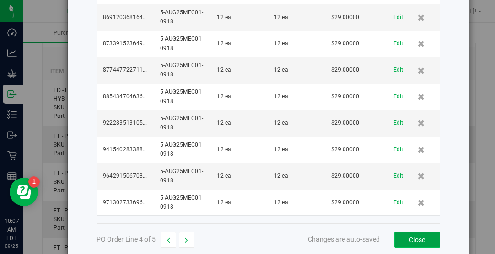
click at [406, 232] on button "Close" at bounding box center [417, 240] width 46 height 16
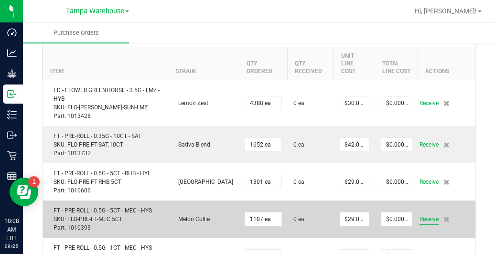
click at [419, 213] on span "Receive" at bounding box center [428, 218] width 19 height 11
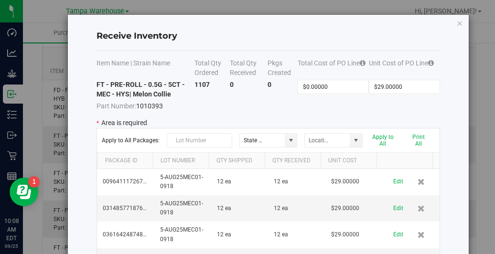
scroll to position [180, 0]
click at [279, 134] on span at bounding box center [281, 141] width 6 height 14
click at [271, 119] on p "* Area is required" at bounding box center [267, 123] width 343 height 10
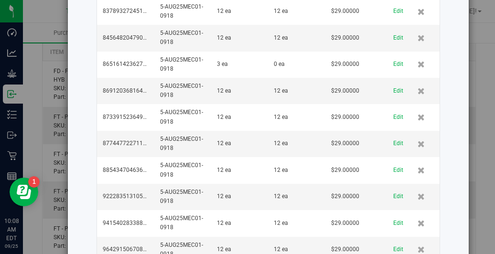
scroll to position [2413, 0]
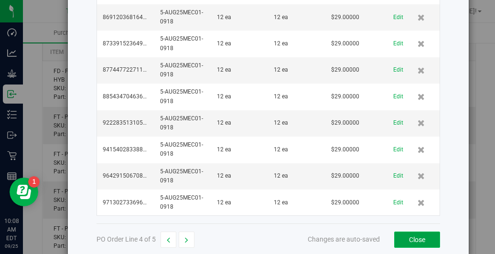
click at [404, 232] on button "Close" at bounding box center [417, 240] width 46 height 16
